Goal: Task Accomplishment & Management: Use online tool/utility

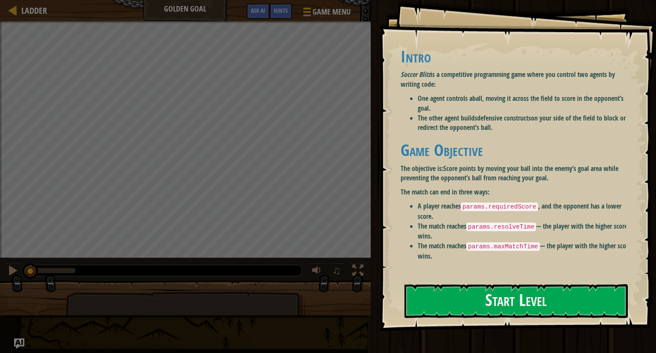
drag, startPoint x: 506, startPoint y: 154, endPoint x: 478, endPoint y: 263, distance: 112.4
click at [482, 245] on div "Goals Intro Soccer Blitz is a competitive programming game where you control tw…" at bounding box center [517, 165] width 277 height 331
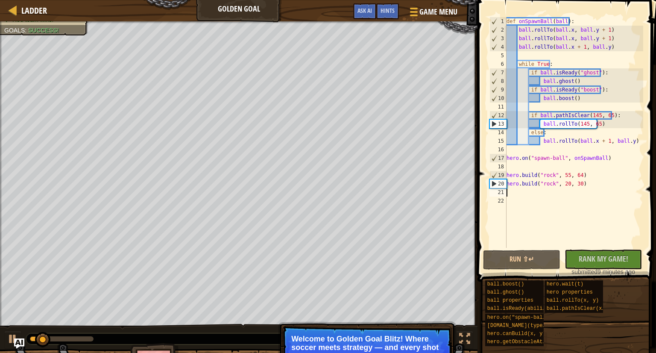
click at [534, 194] on div "def onSpawnBall ( ball ) : ball . rollTo ( ball . x , ball . y + 1 ) ball . rol…" at bounding box center [574, 141] width 138 height 248
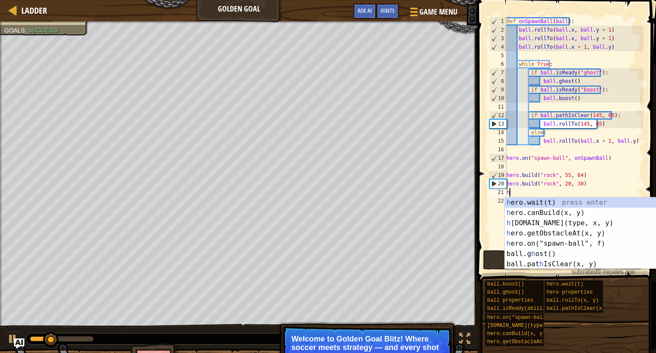
scroll to position [4, 0]
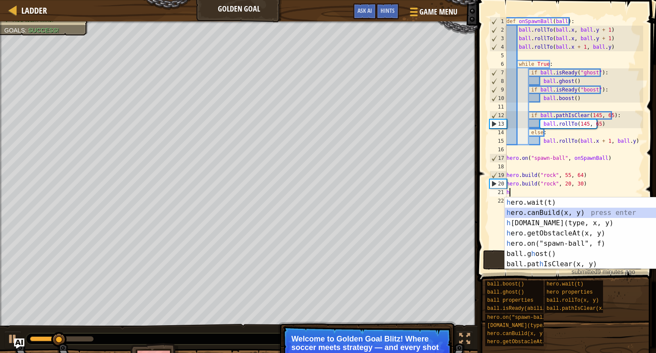
click at [562, 214] on div "h ero.wait(t) press enter h ero.canBuild(x, y) press enter h [DOMAIN_NAME](type…" at bounding box center [585, 243] width 161 height 92
type textarea "hero.canBuild(35, 65)"
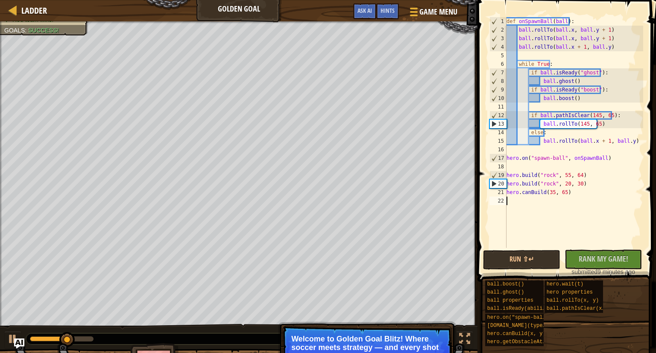
click at [549, 197] on div "def onSpawnBall ( ball ) : ball . rollTo ( ball . x , ball . y + 1 ) ball . rol…" at bounding box center [574, 141] width 138 height 248
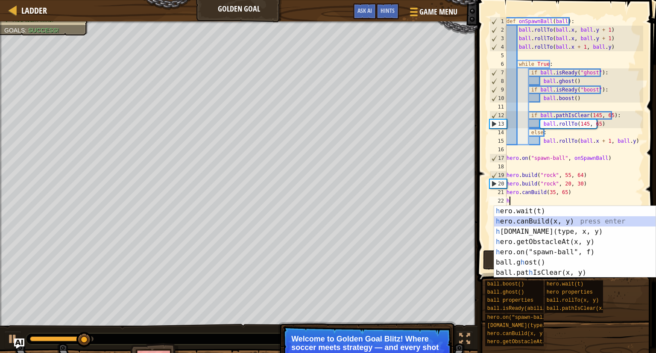
click at [535, 220] on div "h ero.wait(t) press enter h ero.canBuild(x, y) press enter h [DOMAIN_NAME](type…" at bounding box center [574, 252] width 161 height 92
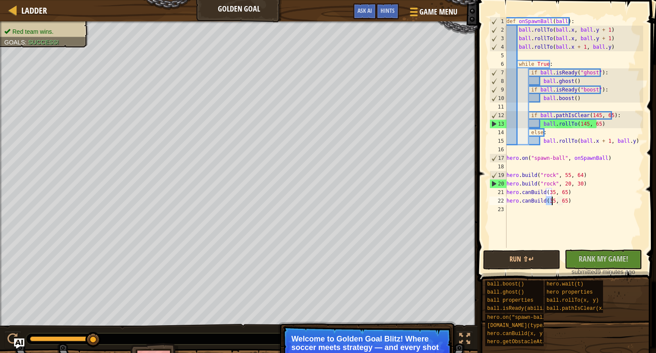
scroll to position [4, 3]
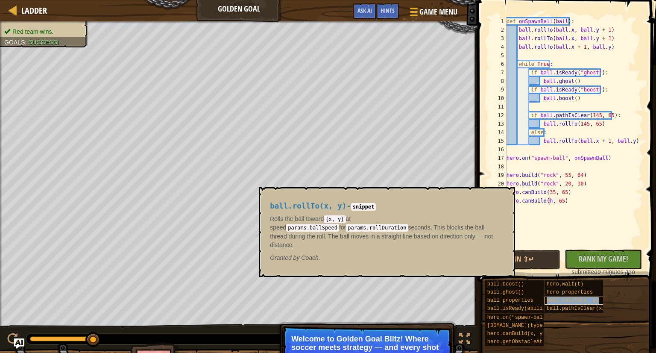
click at [578, 298] on span "ball.rollTo(x, y)" at bounding box center [573, 300] width 52 height 6
click at [602, 262] on span "Rank My Game!" at bounding box center [604, 258] width 50 height 11
click at [508, 195] on button "×" at bounding box center [505, 197] width 7 height 12
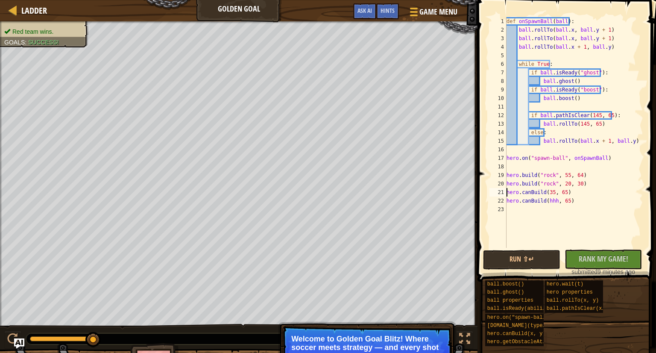
click at [508, 195] on div "def onSpawnBall ( ball ) : ball . rollTo ( ball . x , ball . y + 1 ) ball . rol…" at bounding box center [574, 141] width 138 height 248
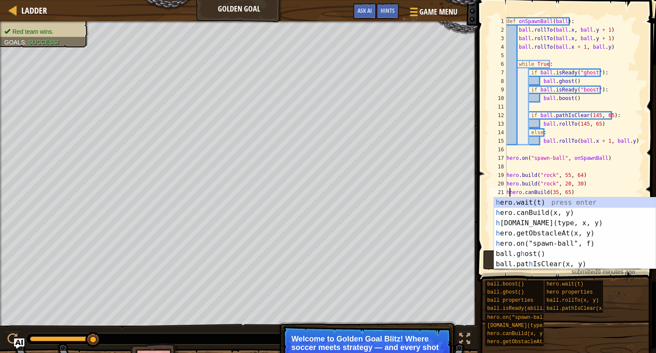
type textarea "hhero.canBuild(35, 65)"
